Goal: Download file/media

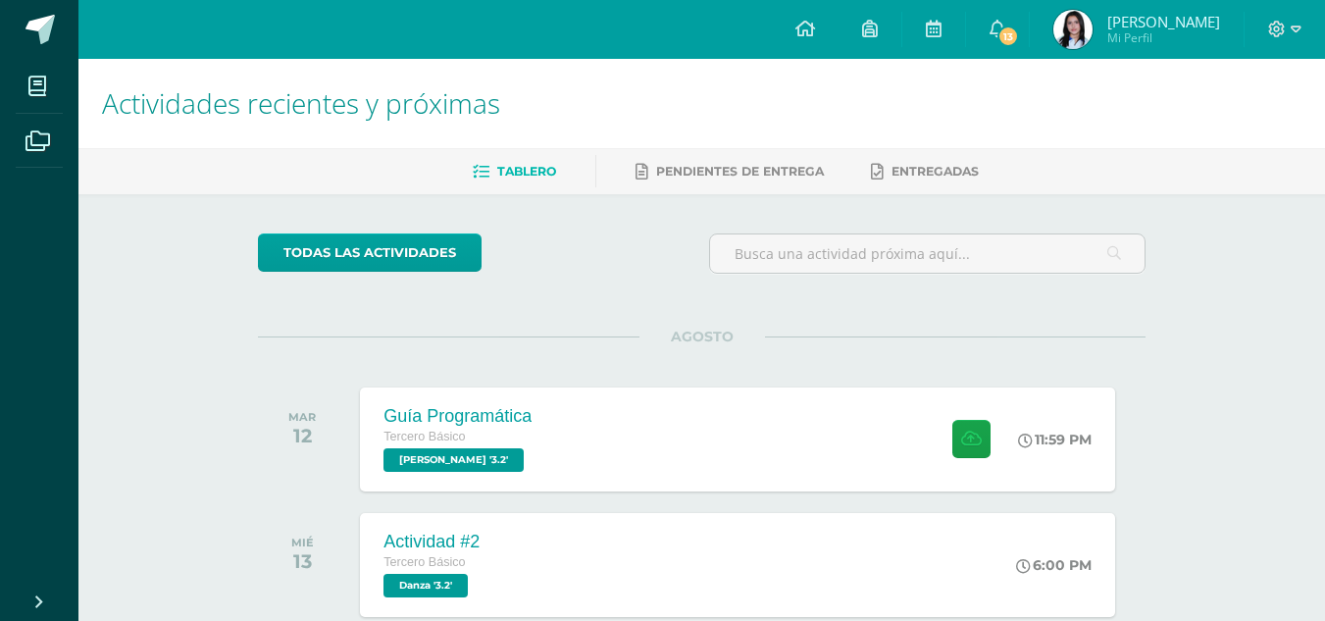
click at [1219, 145] on h1 "Actividades recientes y próximas" at bounding box center [701, 103] width 1199 height 89
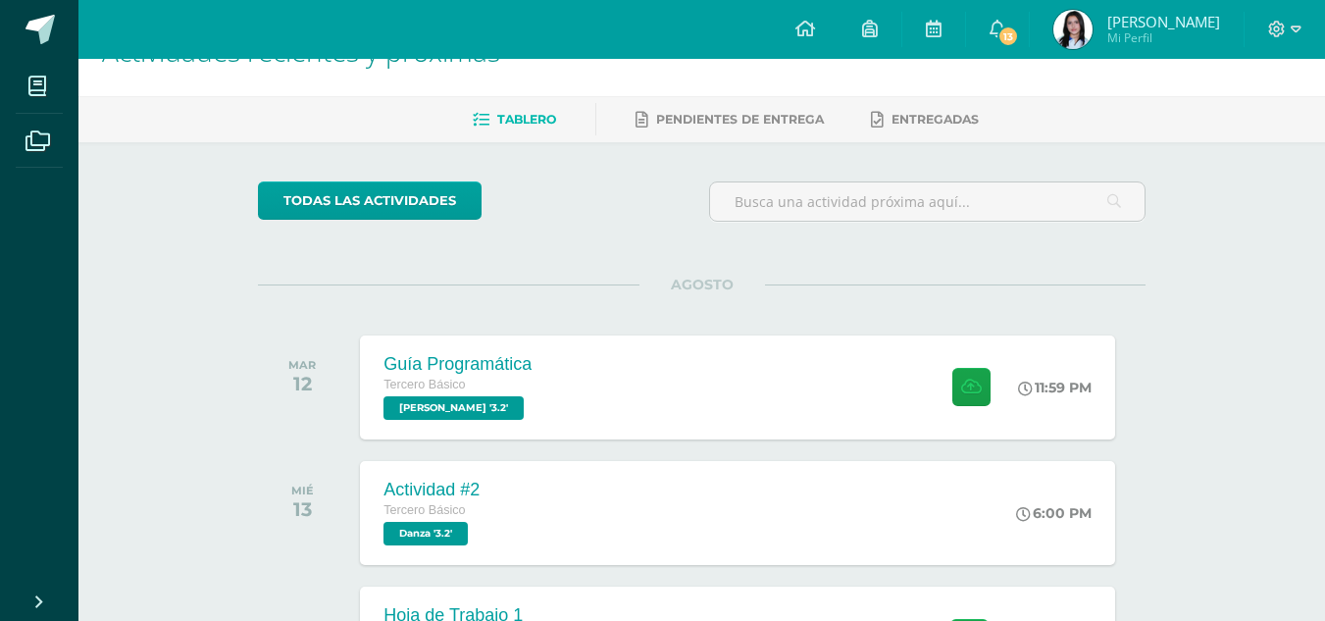
scroll to position [54, 0]
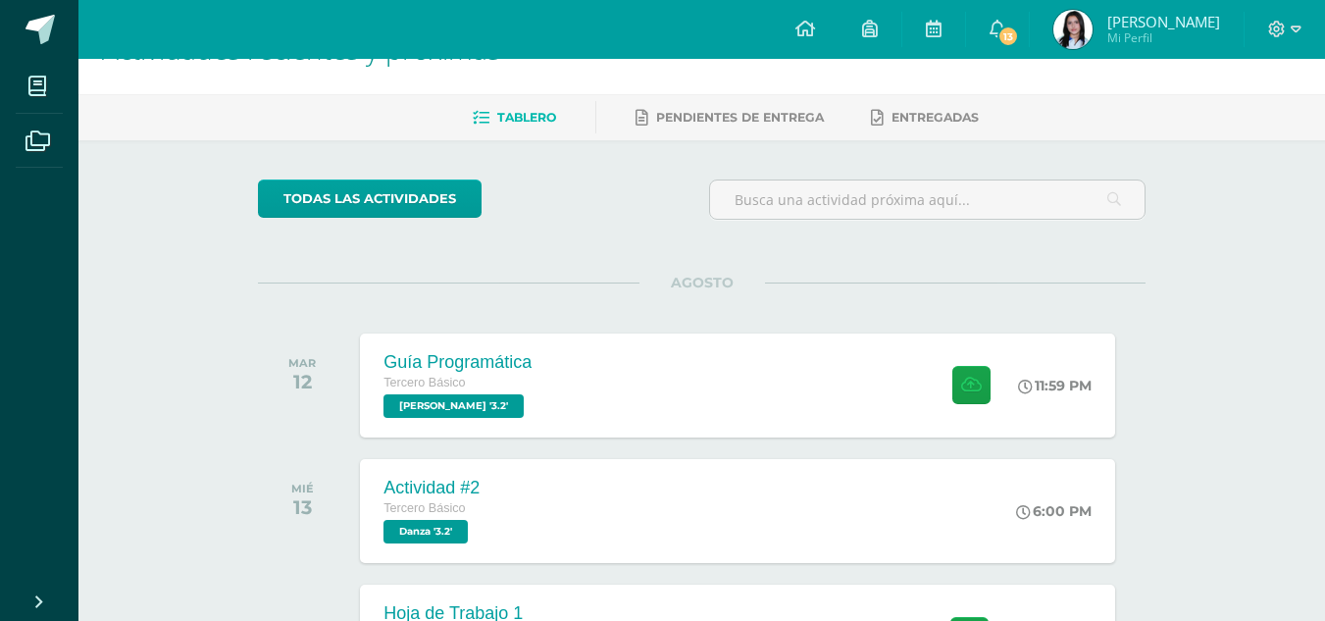
drag, startPoint x: 1338, startPoint y: 166, endPoint x: 1231, endPoint y: 144, distance: 110.0
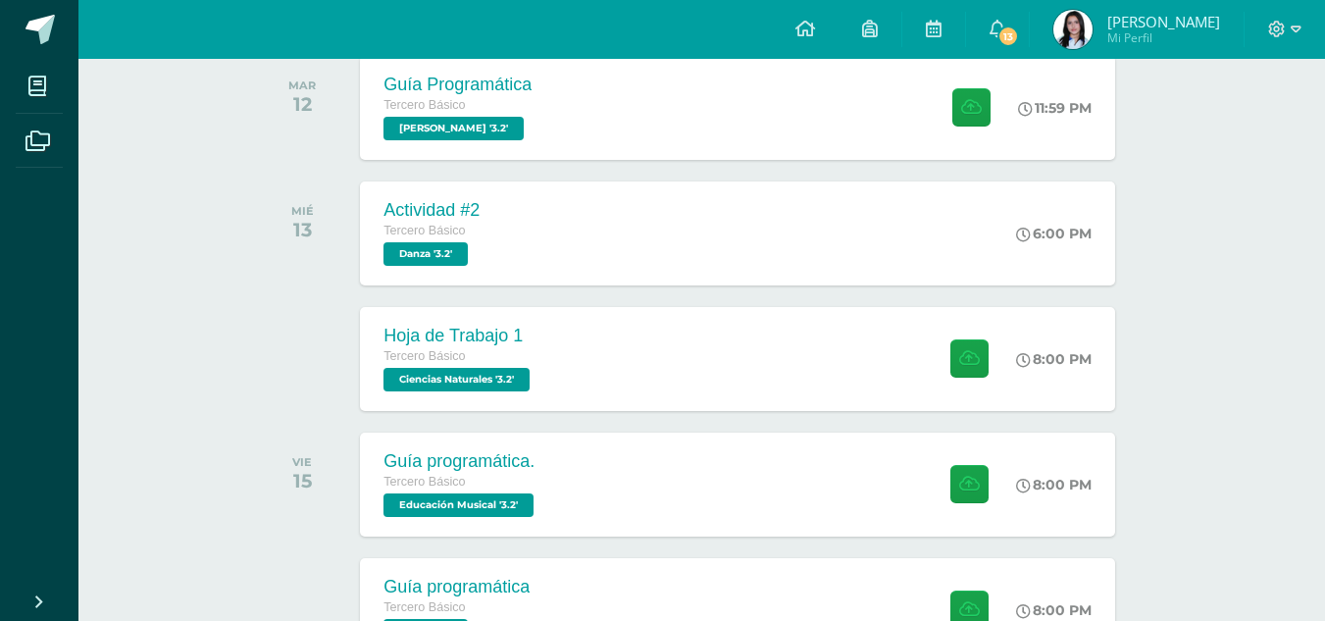
scroll to position [328, 0]
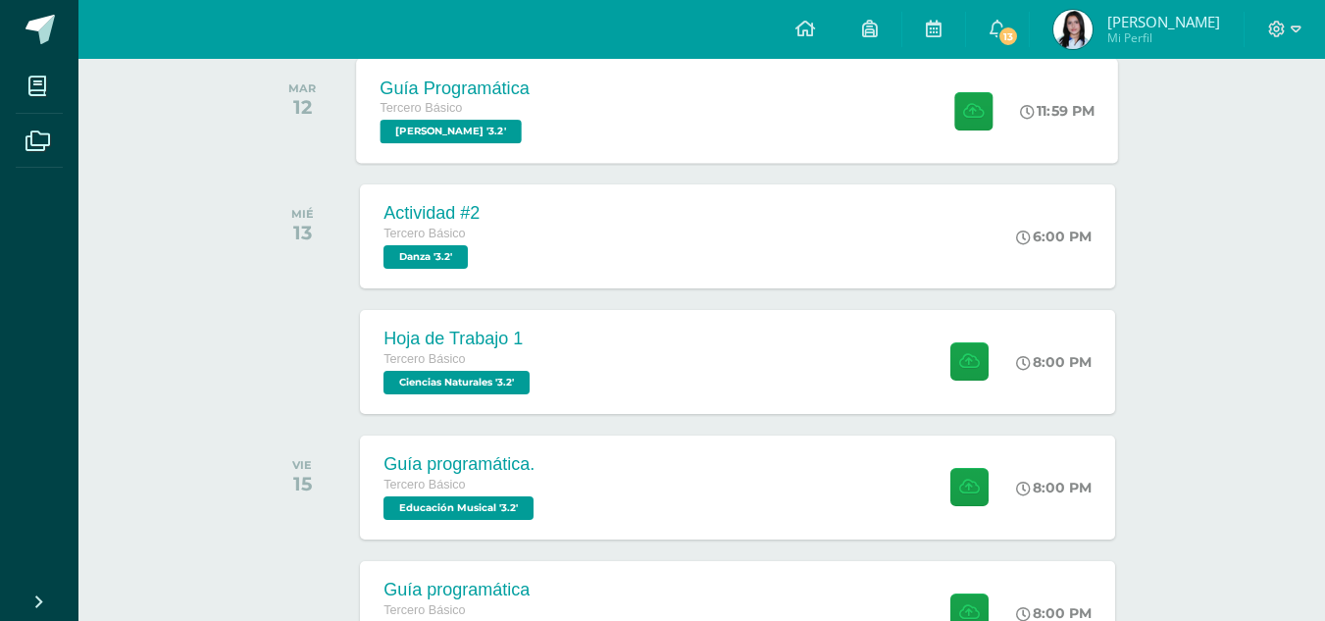
click at [436, 119] on div "Tercero Básico" at bounding box center [455, 109] width 150 height 22
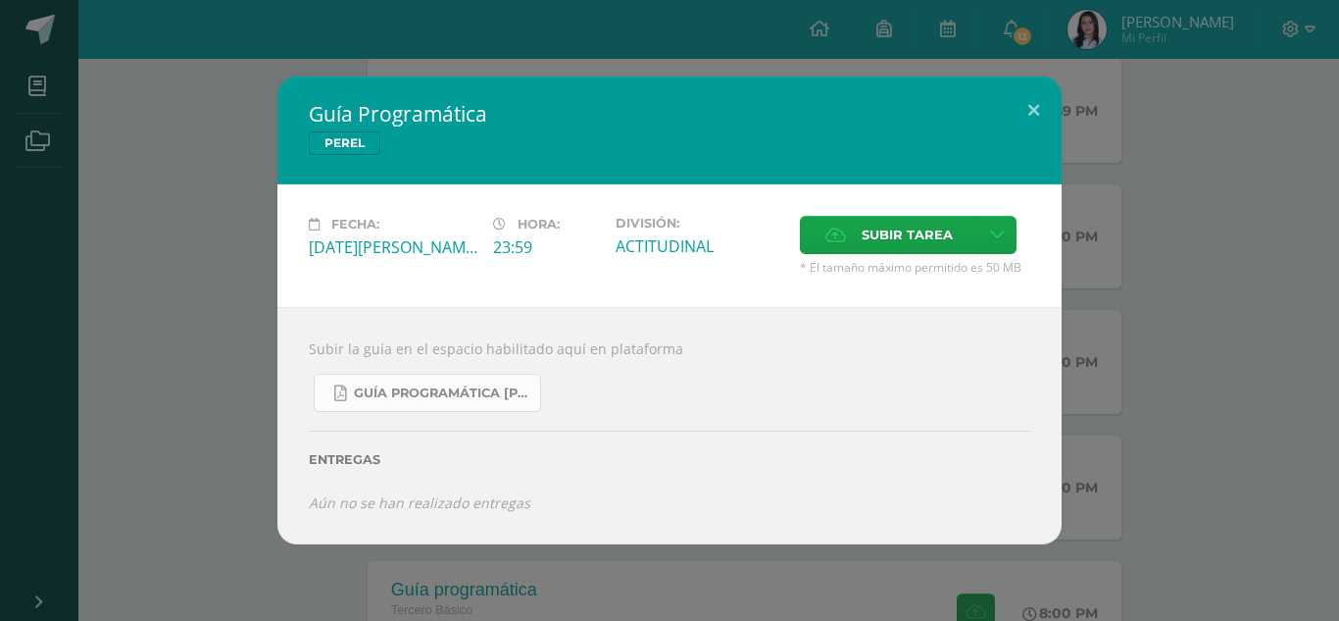
click at [454, 375] on link "Guía Programática [PERSON_NAME] 3ro Básico - Bloque 3 - Profe. [PERSON_NAME].pdf" at bounding box center [427, 393] width 227 height 38
click at [1024, 116] on button at bounding box center [1034, 109] width 56 height 67
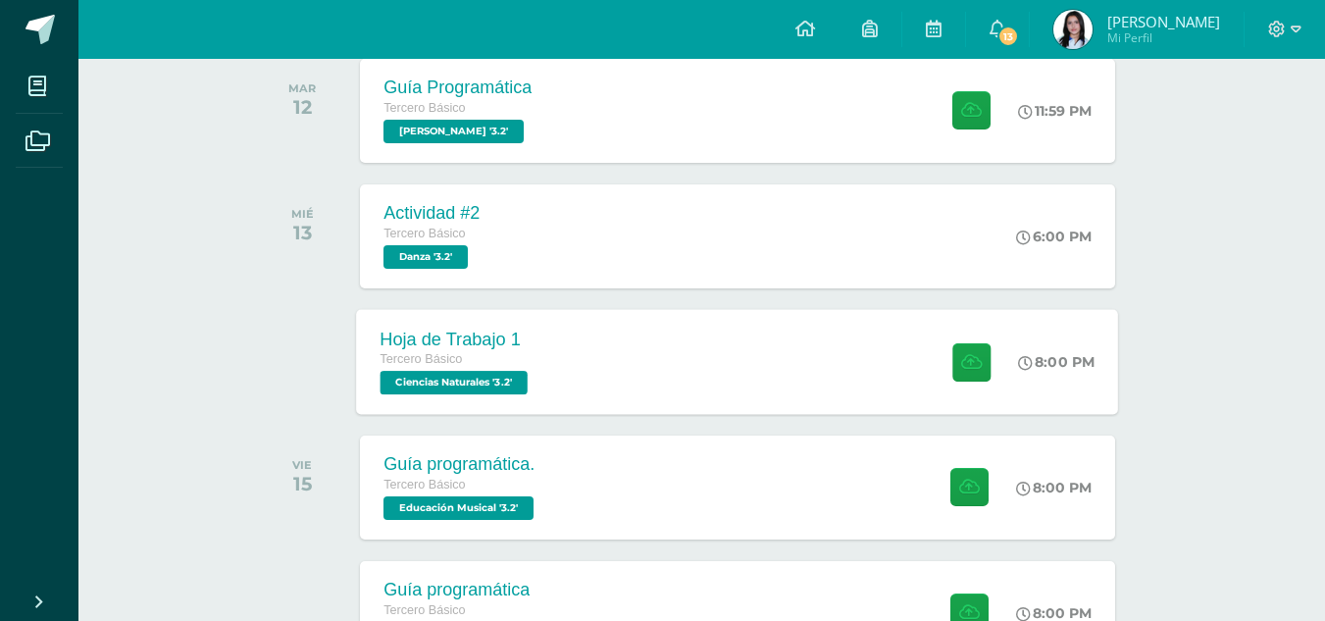
click at [472, 379] on span "Ciencias Naturales '3.2'" at bounding box center [453, 383] width 147 height 24
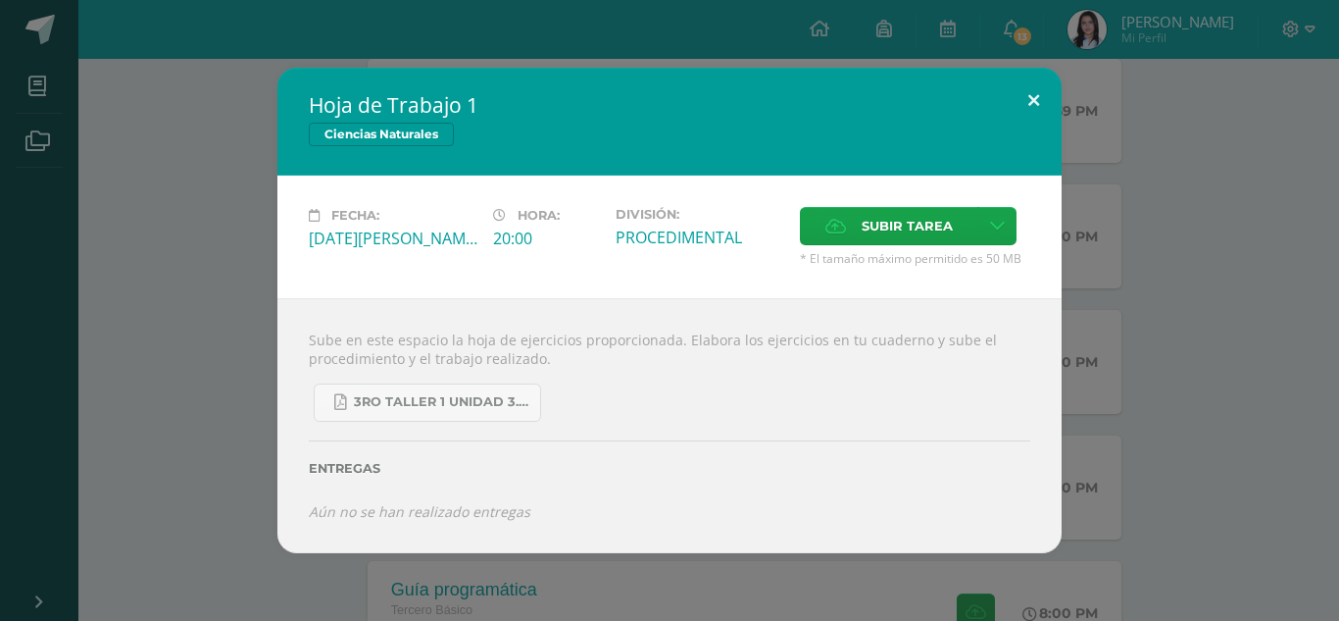
click at [1033, 99] on button at bounding box center [1034, 101] width 56 height 67
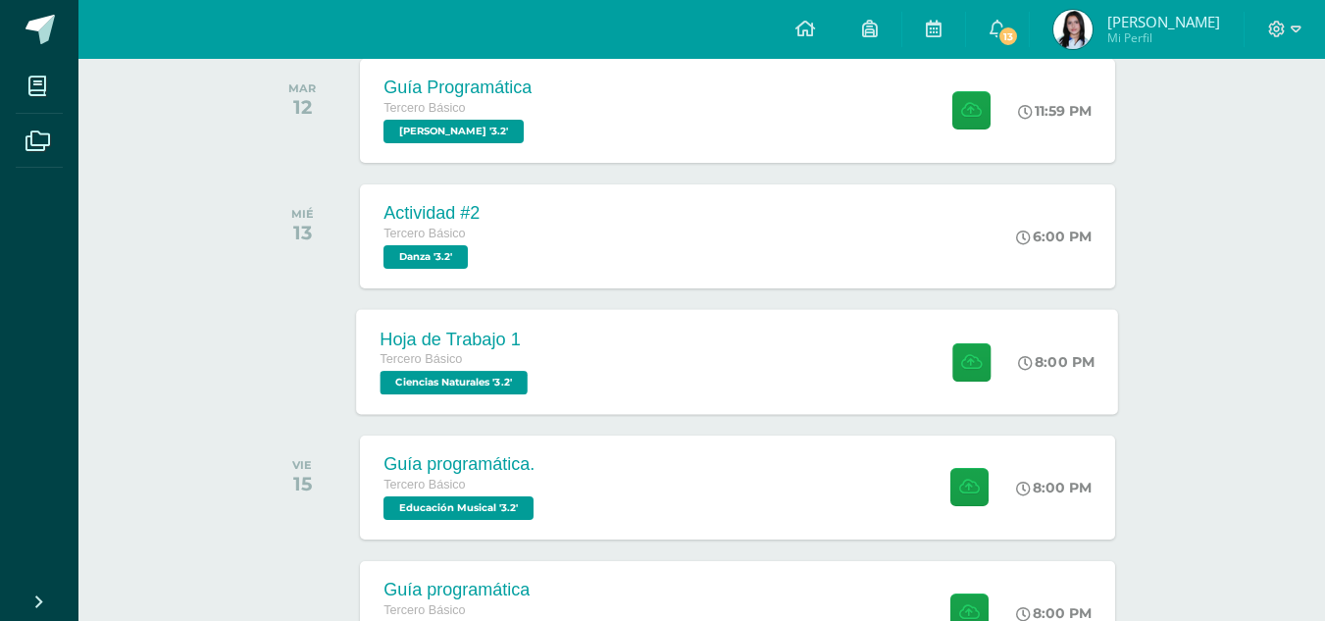
click at [485, 374] on span "Ciencias Naturales '3.2'" at bounding box center [453, 383] width 147 height 24
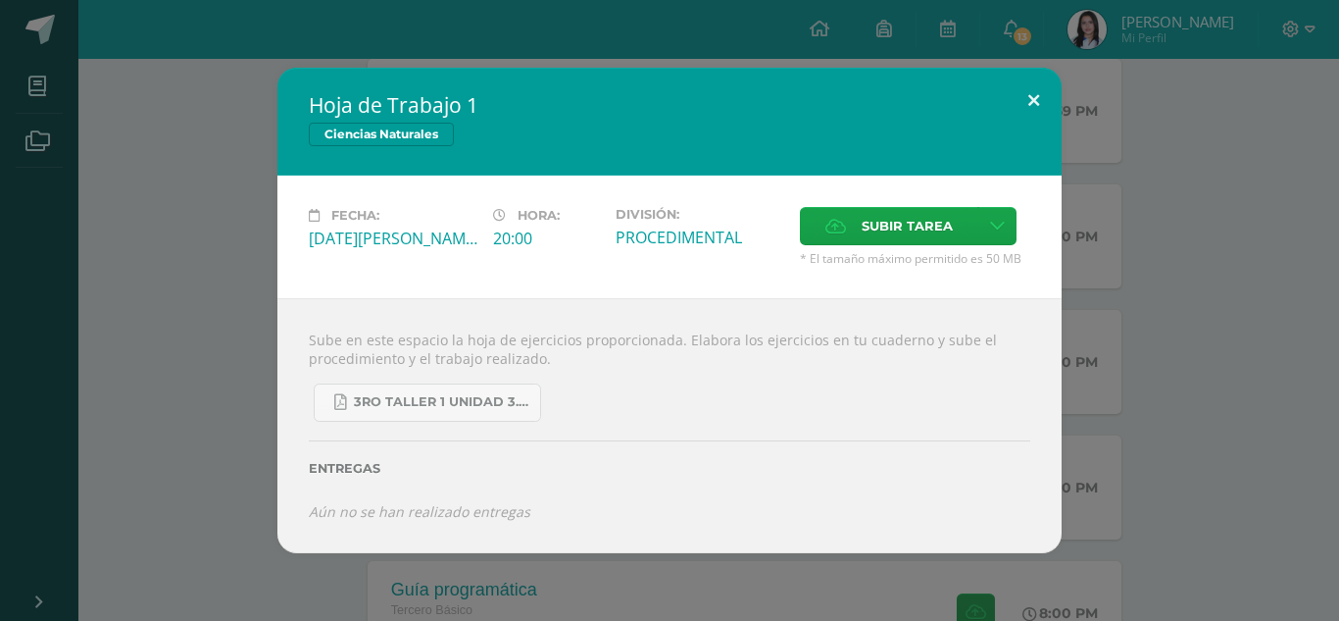
click at [1039, 119] on button at bounding box center [1034, 101] width 56 height 67
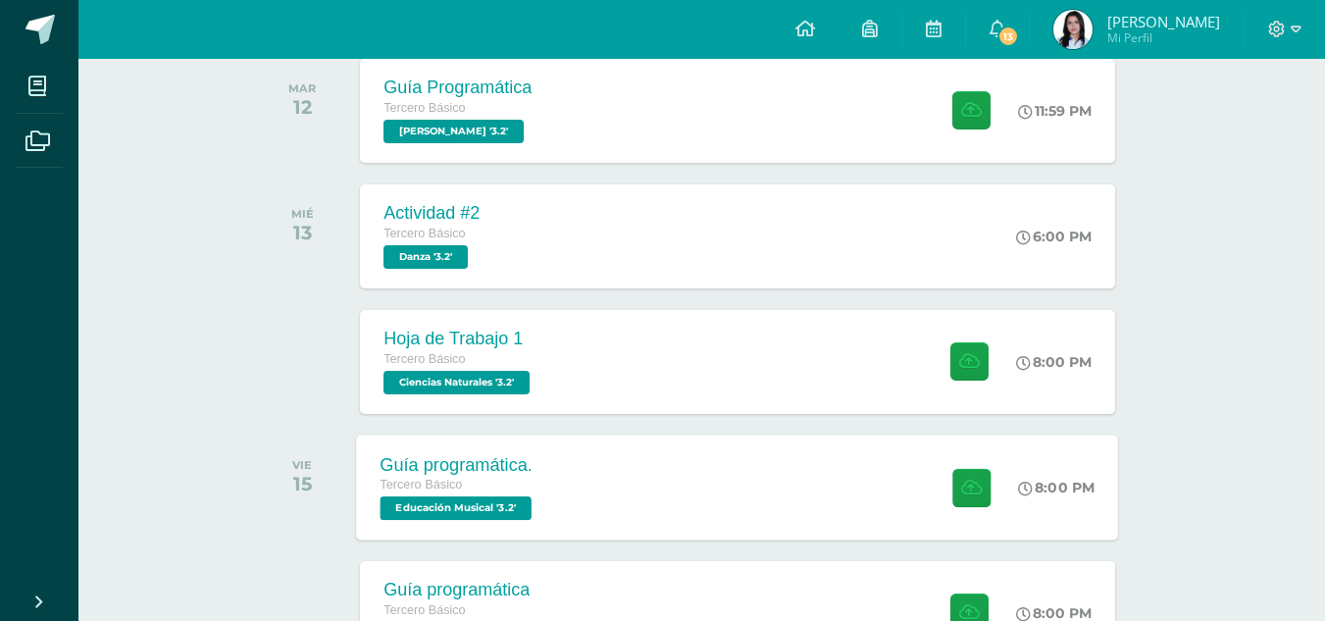
click at [439, 536] on div "Guía programática. Tercero Básico Educación Musical '3.2'" at bounding box center [459, 486] width 204 height 105
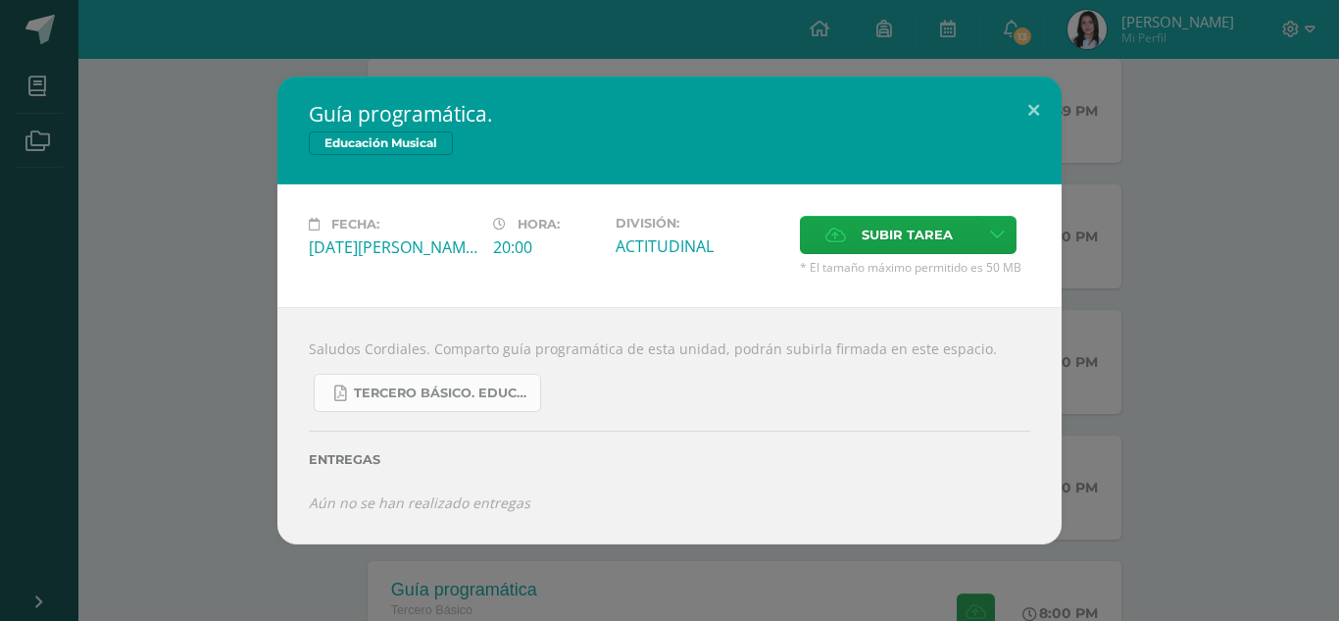
click at [518, 400] on span "Tercero básico. Educación Musical.pdf" at bounding box center [442, 393] width 177 height 16
click at [1049, 122] on button at bounding box center [1034, 109] width 56 height 67
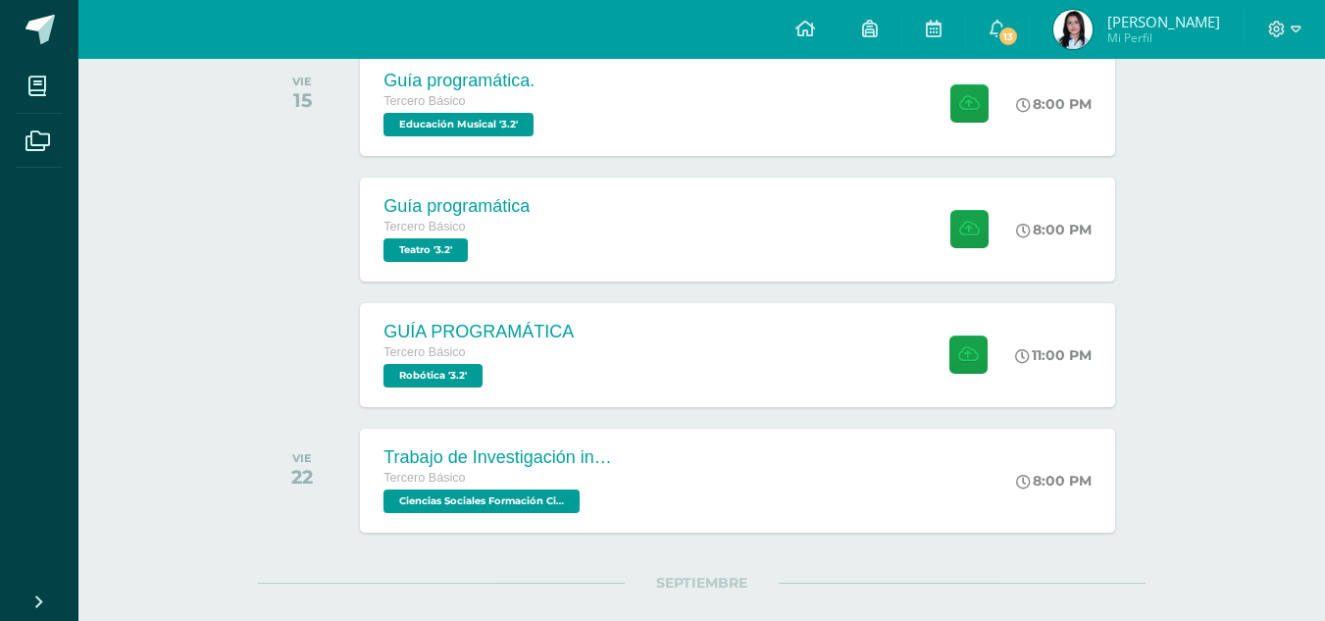
scroll to position [727, 0]
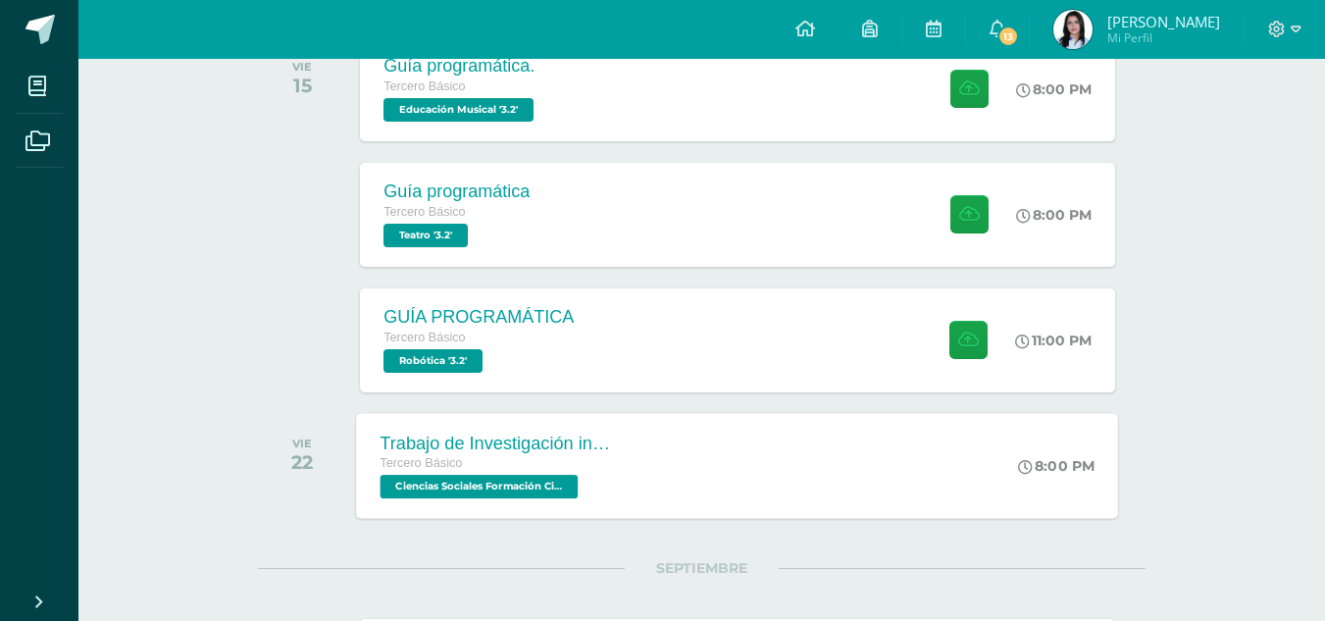
click at [563, 495] on span "Ciencias Sociales Formación Ciudadana e Interculturalidad '3.2'" at bounding box center [479, 487] width 198 height 24
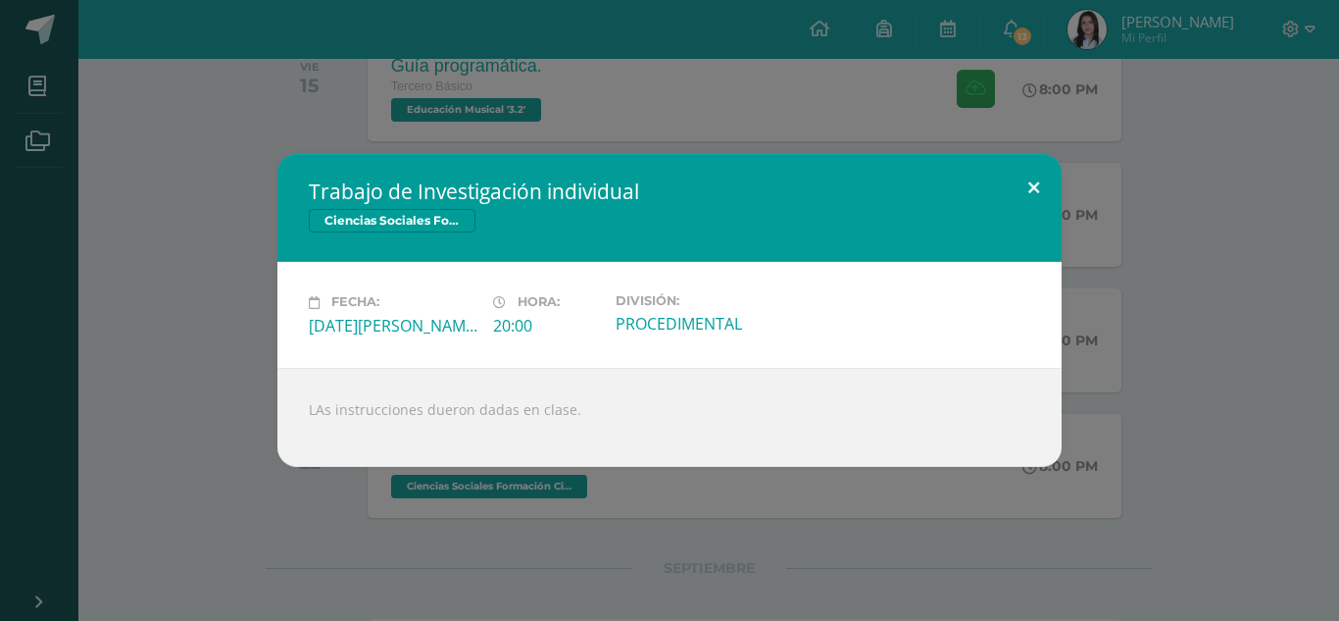
click at [1009, 194] on button at bounding box center [1034, 187] width 56 height 67
